Goal: Transaction & Acquisition: Obtain resource

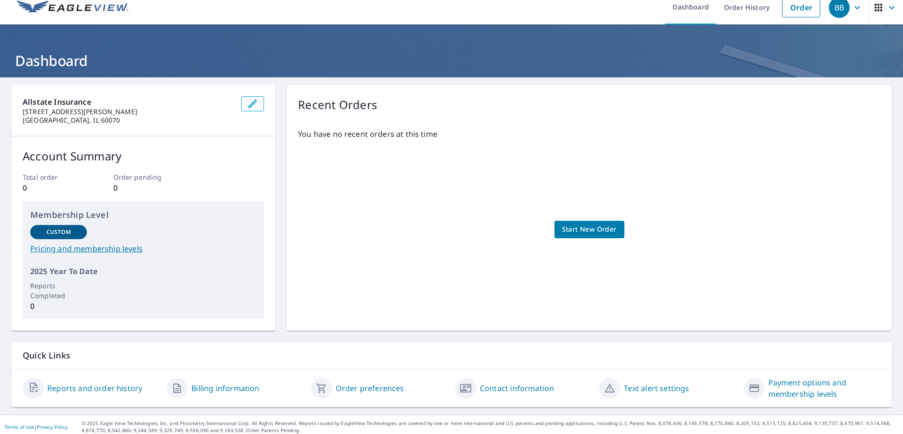
scroll to position [15, 0]
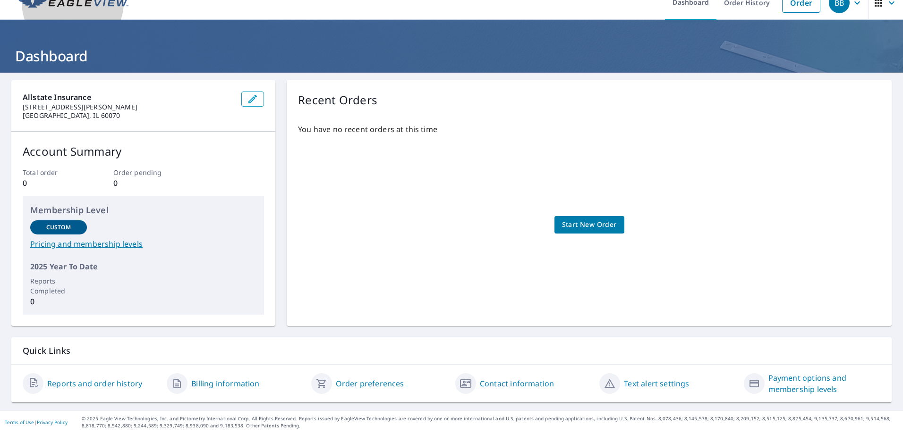
click at [66, 6] on img at bounding box center [72, 3] width 111 height 14
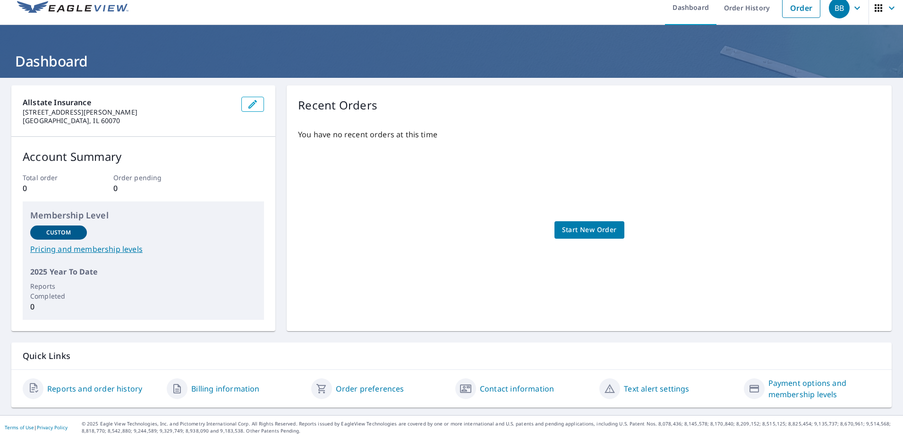
scroll to position [0, 0]
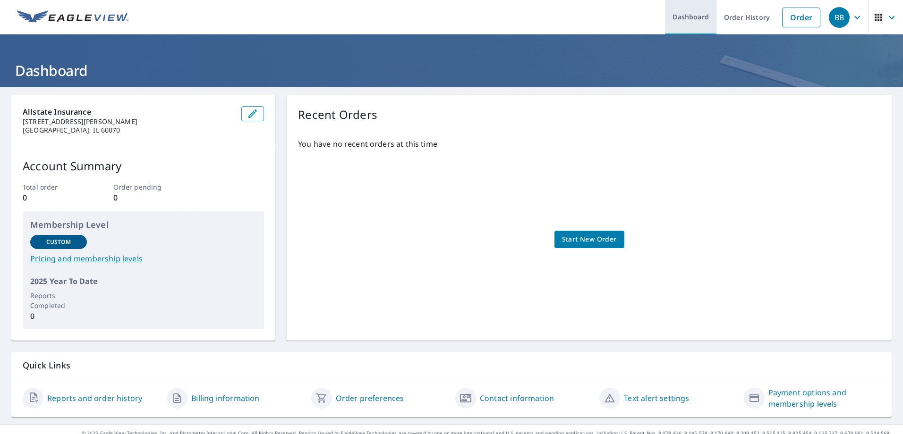
click at [688, 11] on link "Dashboard" at bounding box center [690, 17] width 51 height 34
click at [886, 17] on icon "button" at bounding box center [891, 17] width 11 height 11
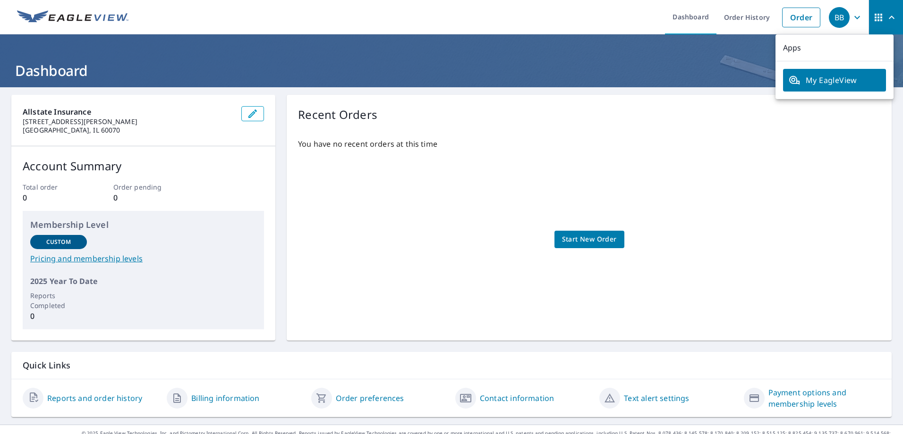
click at [817, 78] on span "My EagleView" at bounding box center [835, 80] width 92 height 11
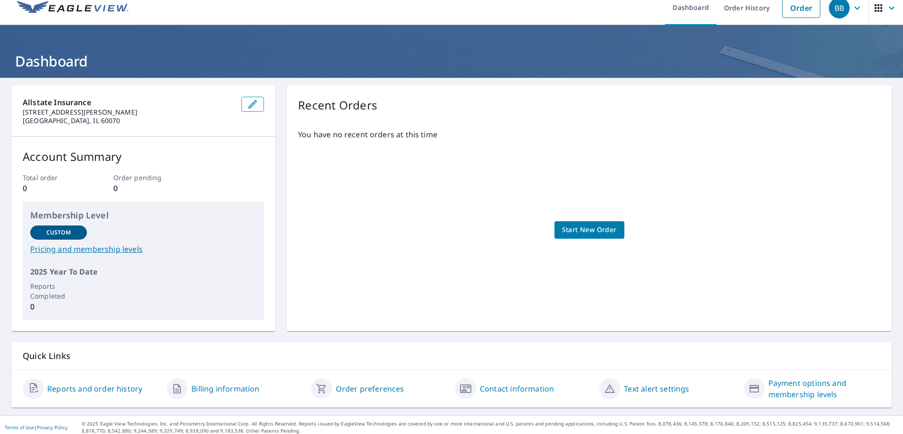
scroll to position [15, 0]
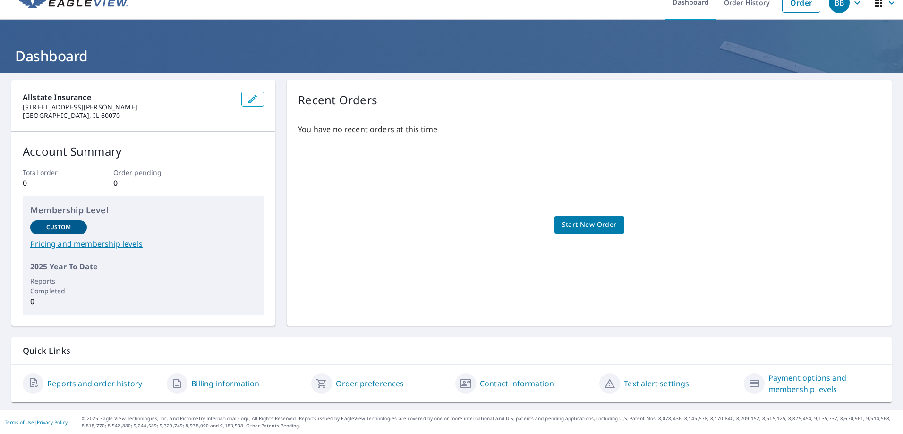
click at [112, 382] on link "Reports and order history" at bounding box center [94, 383] width 95 height 11
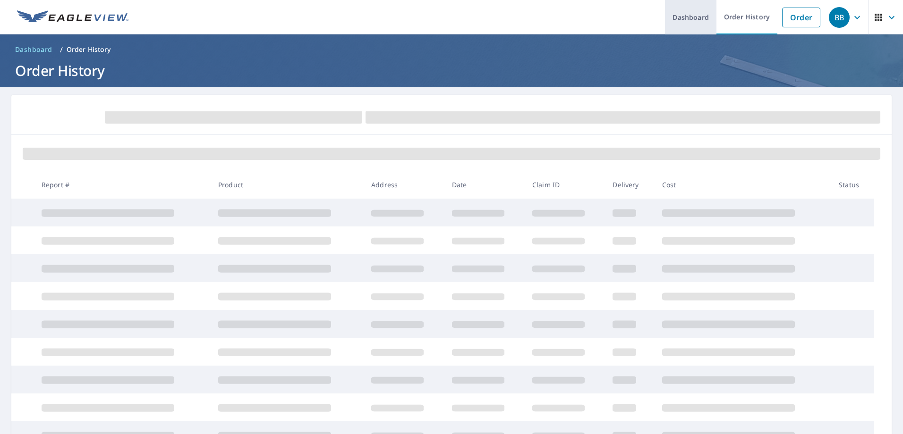
click at [685, 15] on link "Dashboard" at bounding box center [690, 17] width 51 height 34
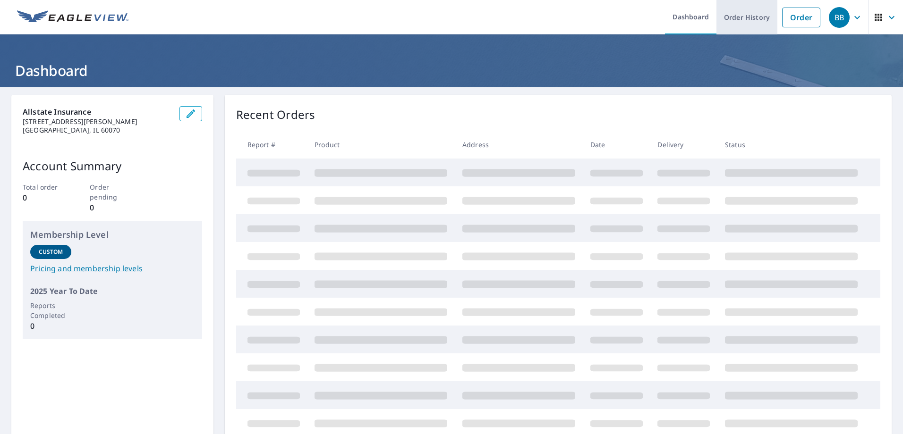
click at [727, 16] on link "Order History" at bounding box center [746, 17] width 61 height 34
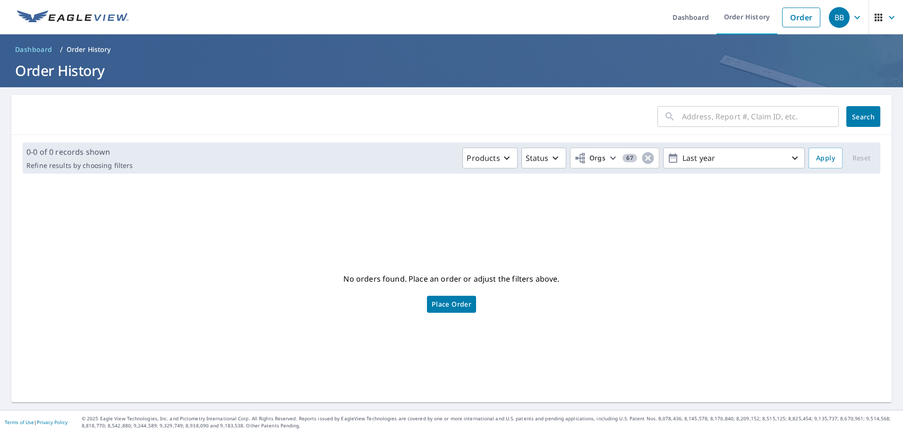
click at [696, 110] on input "text" at bounding box center [760, 116] width 157 height 26
paste input "https://allstate.rightanswers.com/portal/app/portlets/results/viewsolution.jsp?…"
type input "https://allstate.rightanswers.com/portal/app/portlets/results/viewsolution.jsp?…"
click at [823, 116] on icon "button" at bounding box center [826, 116] width 11 height 11
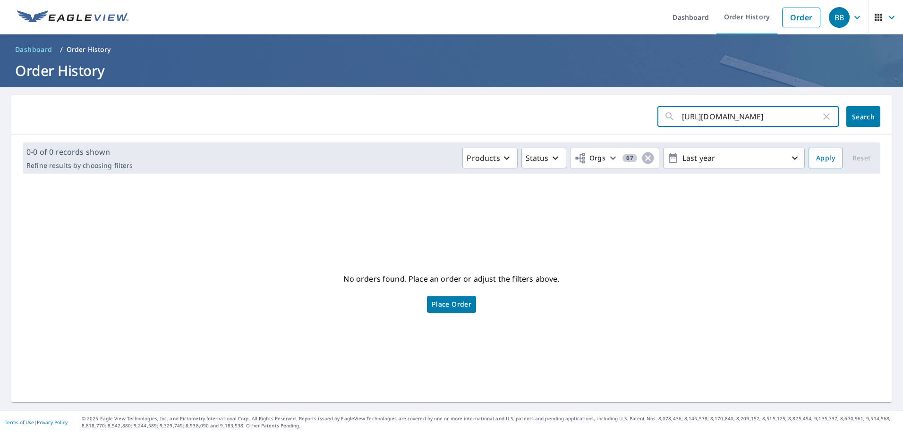
scroll to position [0, 0]
click at [689, 112] on input "text" at bounding box center [760, 116] width 157 height 26
type input "0800703498"
click button "Search" at bounding box center [863, 116] width 34 height 21
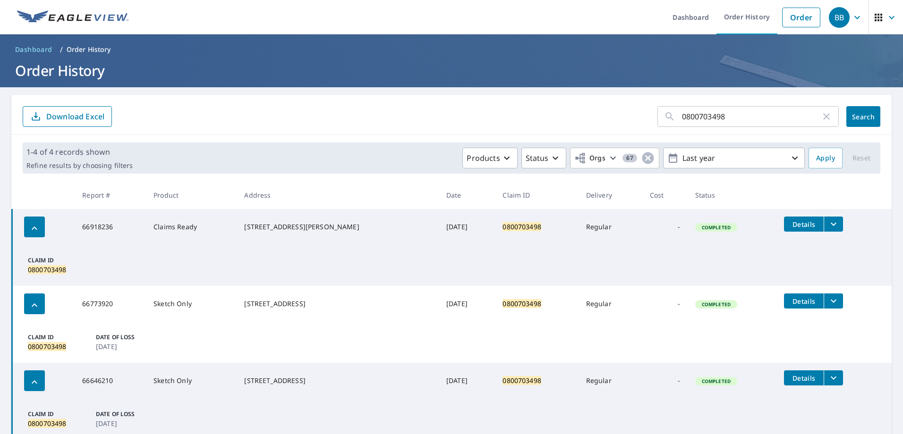
click at [828, 222] on icon "filesDropdownBtn-66918236" at bounding box center [833, 224] width 11 height 11
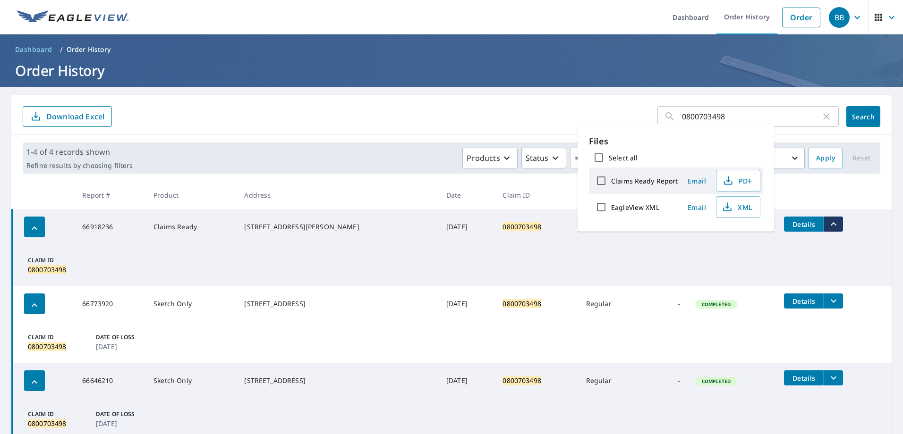
click at [628, 209] on label "EagleView XML" at bounding box center [635, 207] width 48 height 9
click at [611, 209] on input "EagleView XML" at bounding box center [601, 207] width 20 height 20
checkbox input "true"
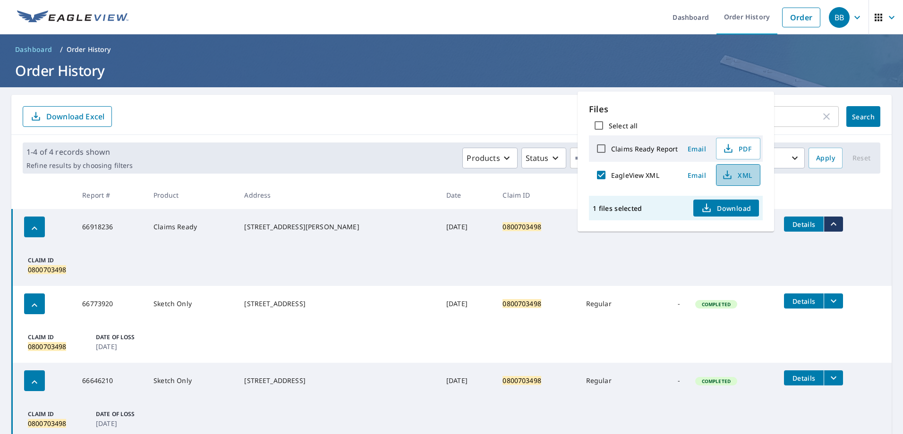
click at [731, 176] on icon "button" at bounding box center [726, 175] width 11 height 11
click at [639, 149] on label "Claims Ready Report" at bounding box center [644, 148] width 67 height 9
click at [611, 149] on input "Claims Ready Report" at bounding box center [601, 149] width 20 height 20
checkbox input "true"
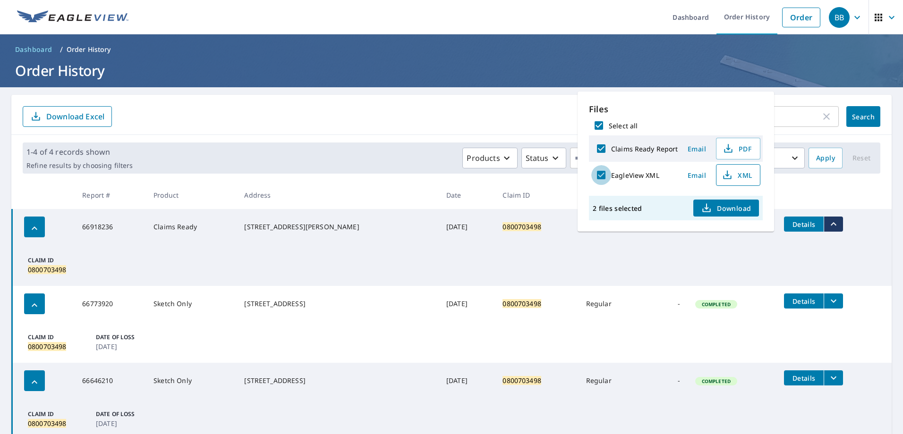
click at [602, 177] on input "EagleView XML" at bounding box center [601, 175] width 20 height 20
checkbox input "false"
click at [738, 146] on span "PDF" at bounding box center [737, 148] width 30 height 11
click at [791, 92] on main "0800703498 ​ Search Download Excel 1-4 of 4 records shown Refine results by cho…" at bounding box center [451, 305] width 903 height 437
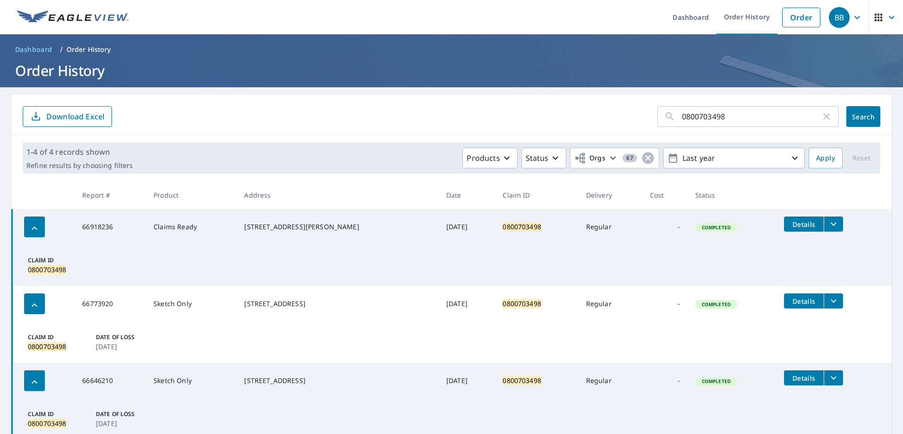
click at [821, 117] on icon "button" at bounding box center [826, 116] width 11 height 11
click at [714, 120] on input "text" at bounding box center [760, 116] width 157 height 26
click at [698, 117] on input "text" at bounding box center [760, 116] width 157 height 26
type input "0801266594"
click button "Search" at bounding box center [863, 116] width 34 height 21
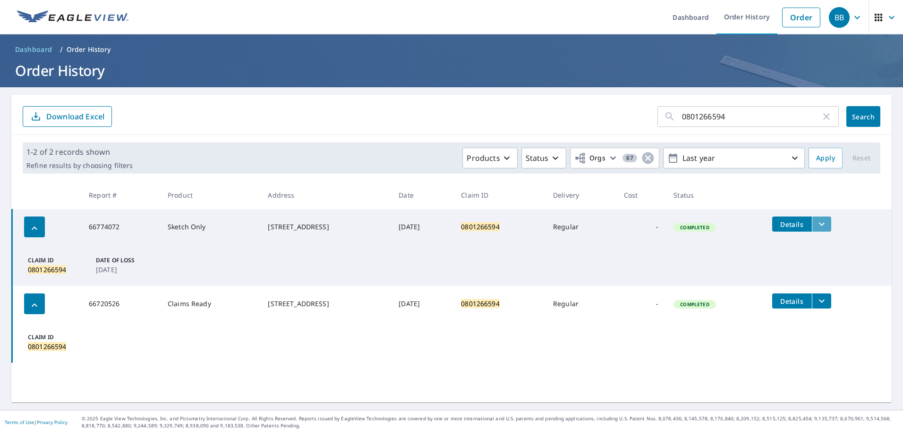
click at [827, 228] on icon "filesDropdownBtn-66774072" at bounding box center [821, 224] width 11 height 11
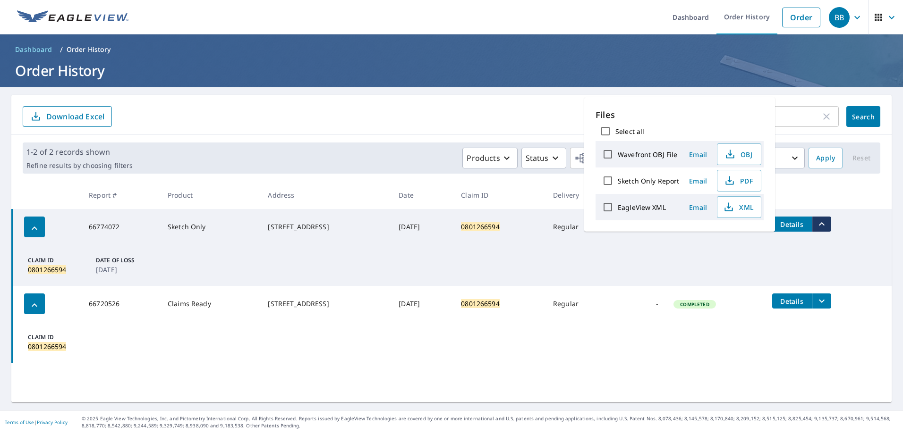
click at [651, 181] on label "Sketch Only Report" at bounding box center [648, 181] width 61 height 9
click at [618, 181] on input "Sketch Only Report" at bounding box center [608, 181] width 20 height 20
checkbox input "true"
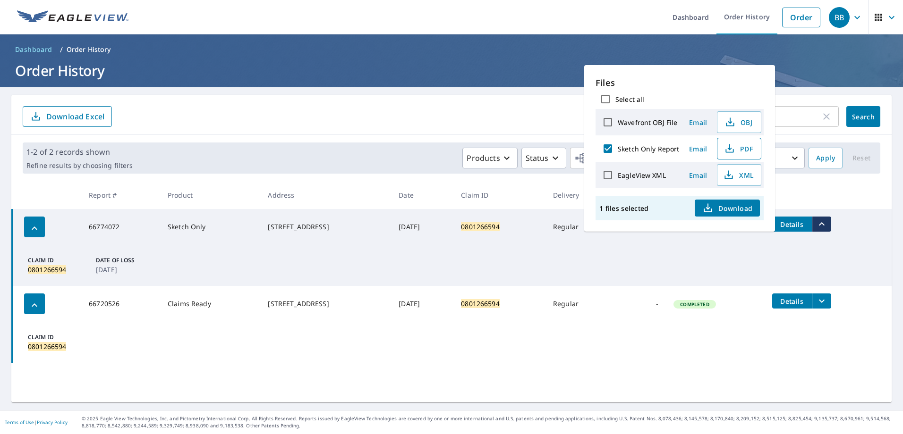
click at [728, 152] on icon "button" at bounding box center [729, 148] width 11 height 11
click at [787, 52] on ol "Dashboard / Order History" at bounding box center [451, 49] width 880 height 15
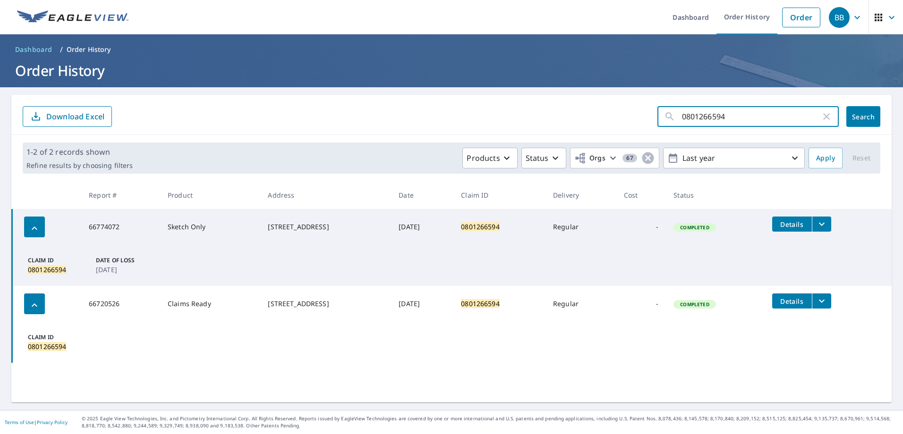
drag, startPoint x: 730, startPoint y: 120, endPoint x: 669, endPoint y: 115, distance: 62.1
click at [669, 115] on div "0801266594 ​" at bounding box center [747, 116] width 181 height 21
type input "0800752818"
click button "Search" at bounding box center [863, 116] width 34 height 21
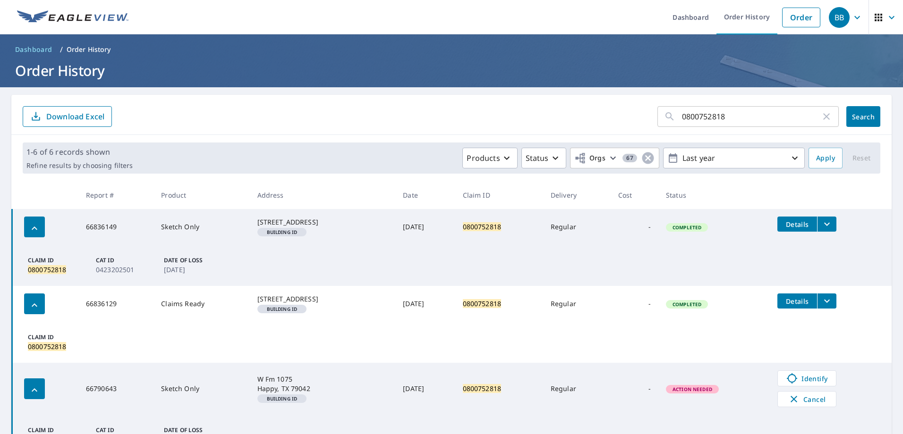
click at [821, 222] on icon "filesDropdownBtn-66836149" at bounding box center [826, 224] width 11 height 11
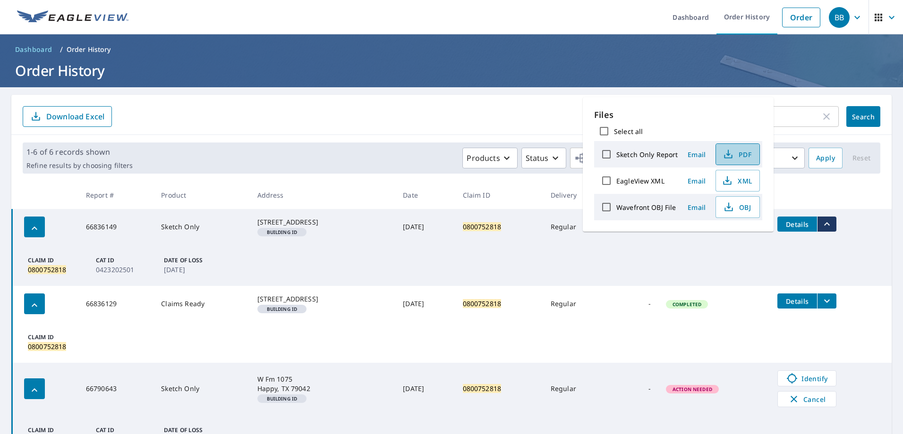
click at [731, 153] on icon "button" at bounding box center [727, 154] width 11 height 11
click at [804, 100] on div "0800752818 ​ Search Download Excel" at bounding box center [451, 115] width 880 height 40
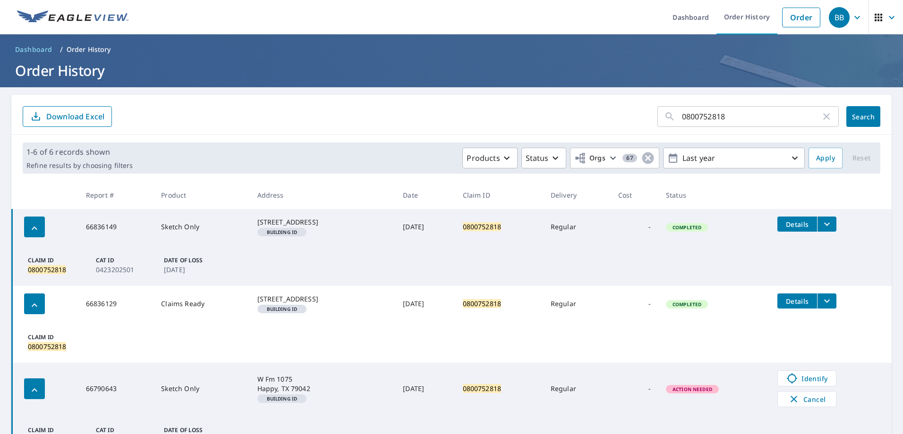
click at [821, 116] on icon "button" at bounding box center [826, 116] width 11 height 11
click at [691, 116] on input "text" at bounding box center [760, 116] width 157 height 26
type input "0794189225"
click button "Search" at bounding box center [863, 116] width 34 height 21
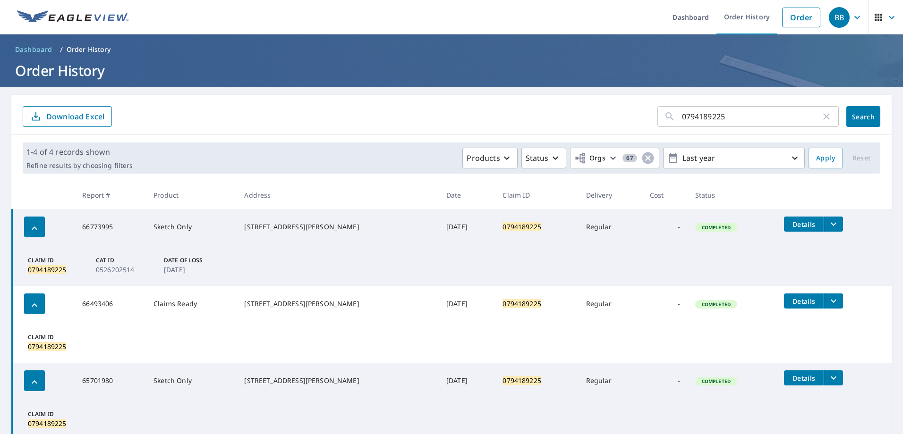
click at [836, 224] on button "filesDropdownBtn-66773995" at bounding box center [832, 224] width 19 height 15
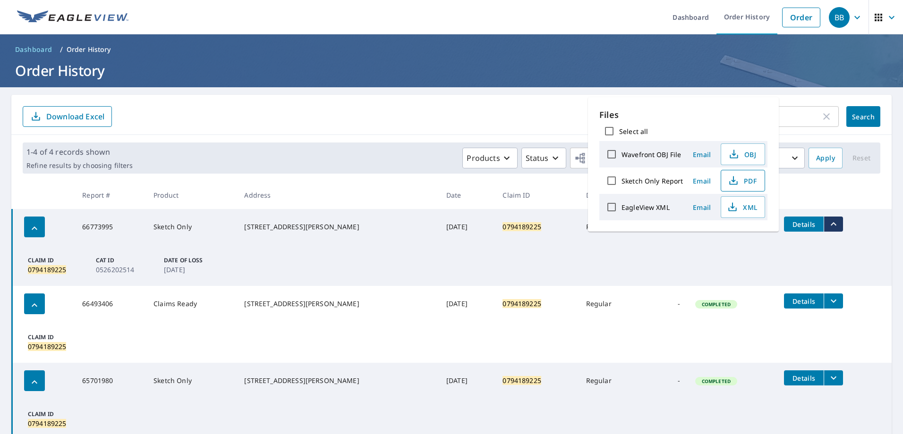
click at [743, 182] on span "PDF" at bounding box center [742, 180] width 30 height 11
click at [794, 101] on div "0794189225 ​ Search Download Excel" at bounding box center [451, 115] width 880 height 40
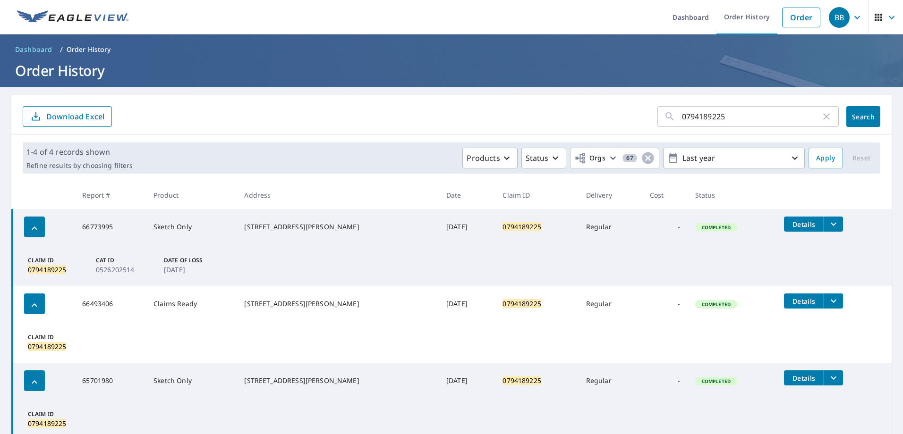
click at [821, 117] on icon "button" at bounding box center [826, 116] width 11 height 11
click at [720, 111] on input "text" at bounding box center [760, 116] width 157 height 26
type input "0800744211"
click button "Search" at bounding box center [863, 116] width 34 height 21
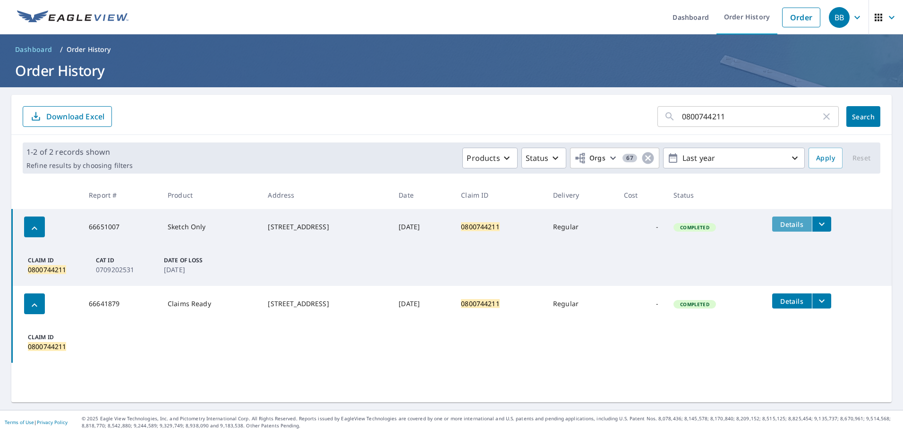
click at [792, 222] on span "Details" at bounding box center [792, 224] width 28 height 9
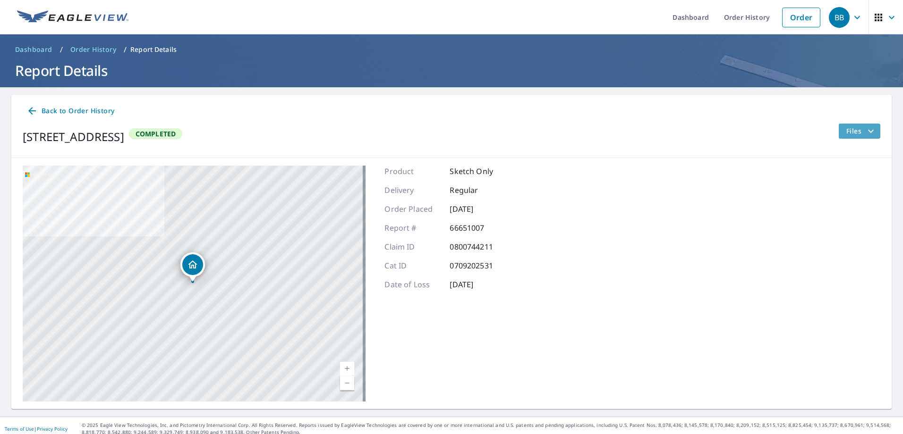
click at [857, 129] on span "Files" at bounding box center [861, 131] width 30 height 11
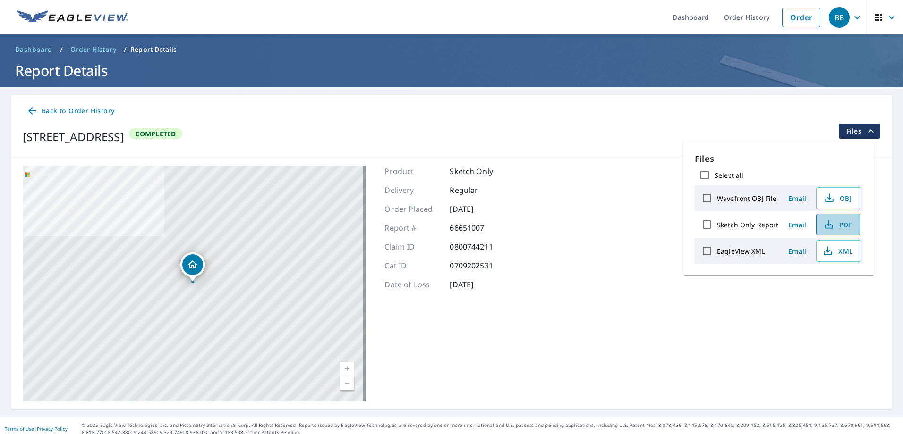
click at [826, 223] on icon "button" at bounding box center [828, 224] width 11 height 11
